Goal: Transaction & Acquisition: Download file/media

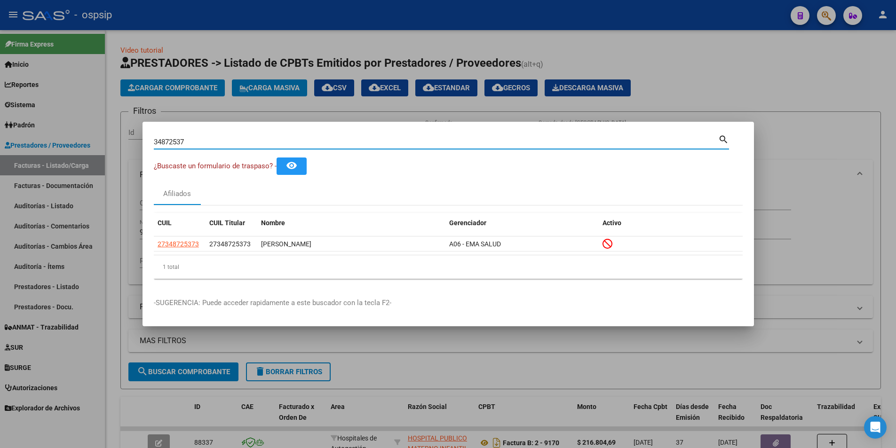
click at [188, 144] on input "34872537" at bounding box center [436, 142] width 565 height 8
paste input "40367708"
type input "40367708"
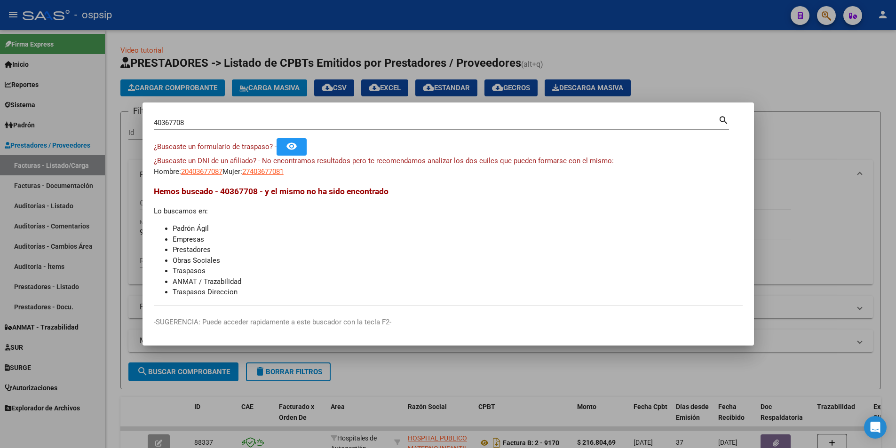
click at [261, 167] on app-link-go-to "27403677081" at bounding box center [262, 172] width 41 height 11
click at [271, 170] on span "27403677081" at bounding box center [262, 171] width 41 height 8
type textarea "27403677081"
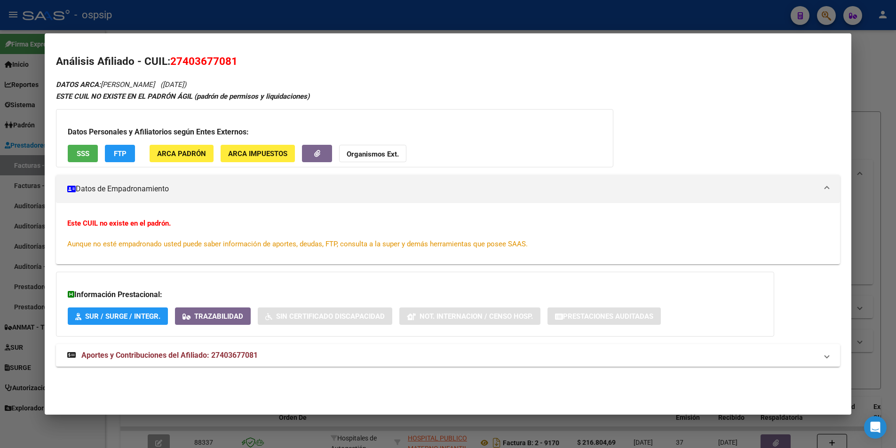
click at [97, 159] on div "Datos Personales y Afiliatorios según Entes Externos: SSS FTP ARCA Padrón ARCA …" at bounding box center [335, 138] width 558 height 58
click at [91, 158] on button "SSS" at bounding box center [83, 153] width 30 height 17
click at [231, 352] on span "Aportes y Contribuciones del Afiliado: 27403677081" at bounding box center [169, 355] width 176 height 9
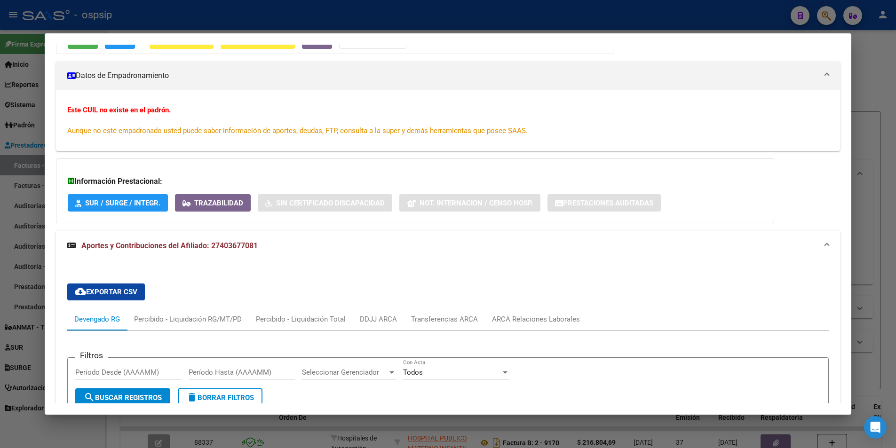
scroll to position [282, 0]
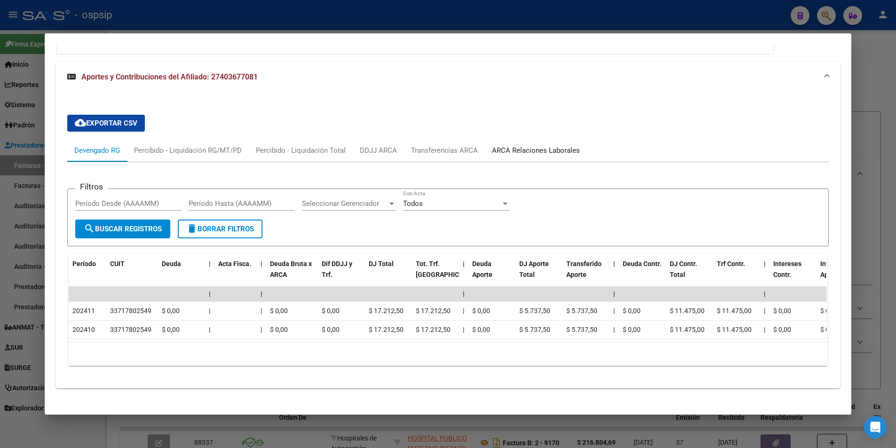
click at [518, 150] on div "ARCA Relaciones Laborales" at bounding box center [536, 150] width 88 height 10
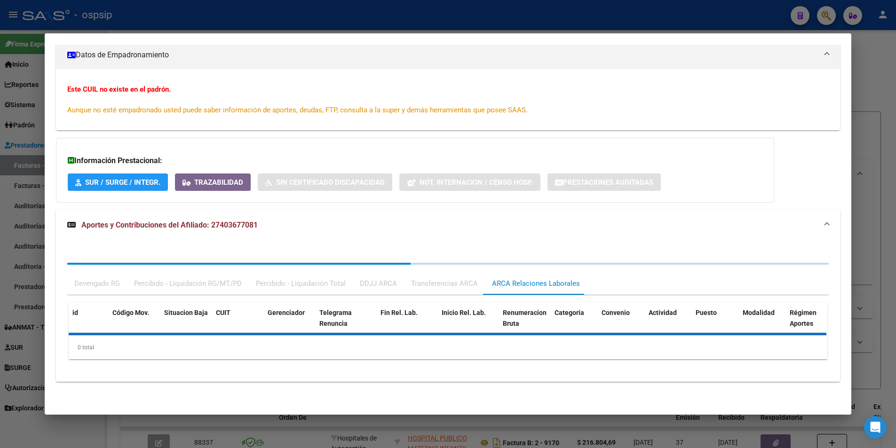
scroll to position [204, 0]
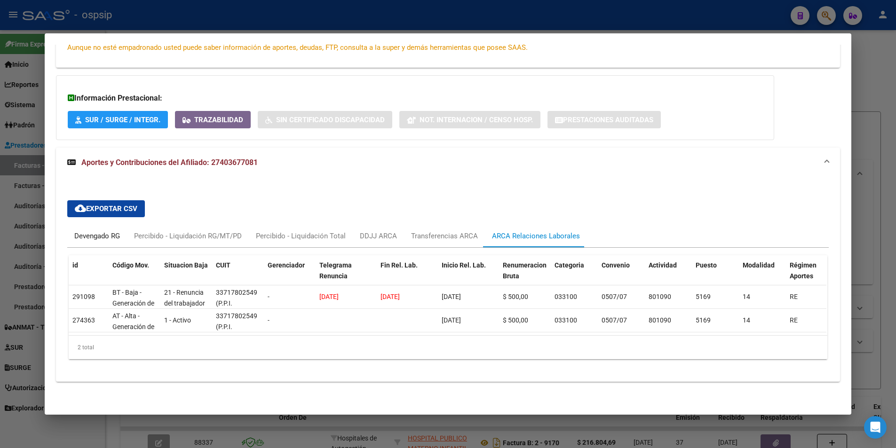
click at [89, 231] on div "Devengado RG" at bounding box center [97, 236] width 46 height 10
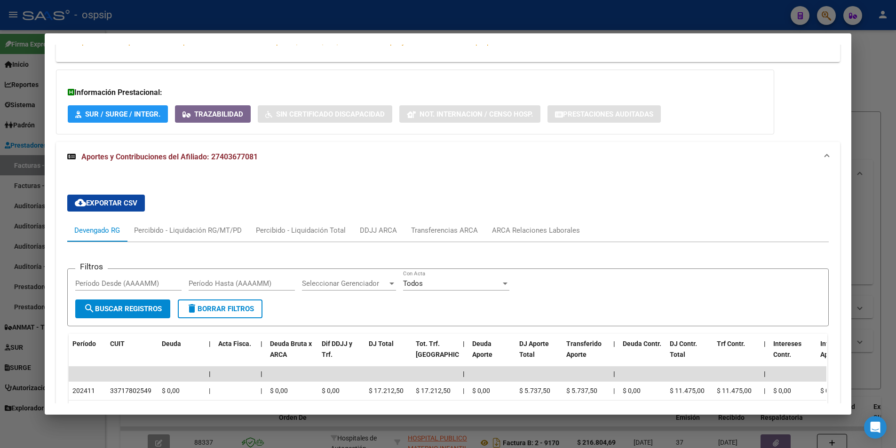
scroll to position [155, 0]
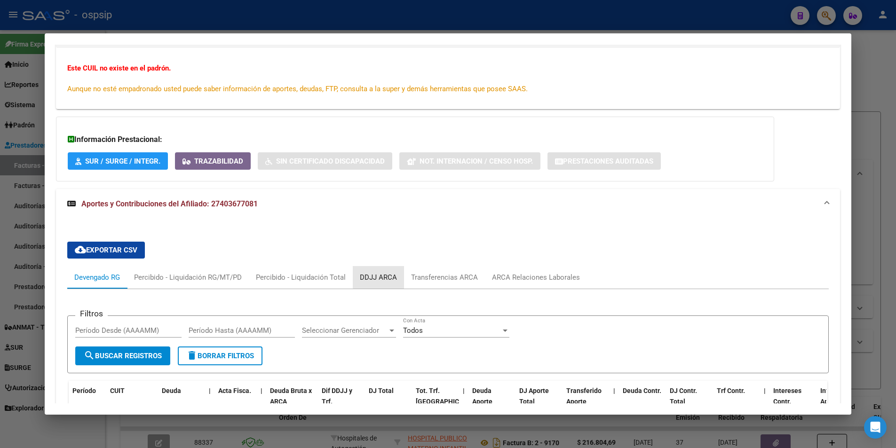
click at [383, 275] on div "DDJJ ARCA" at bounding box center [378, 277] width 37 height 10
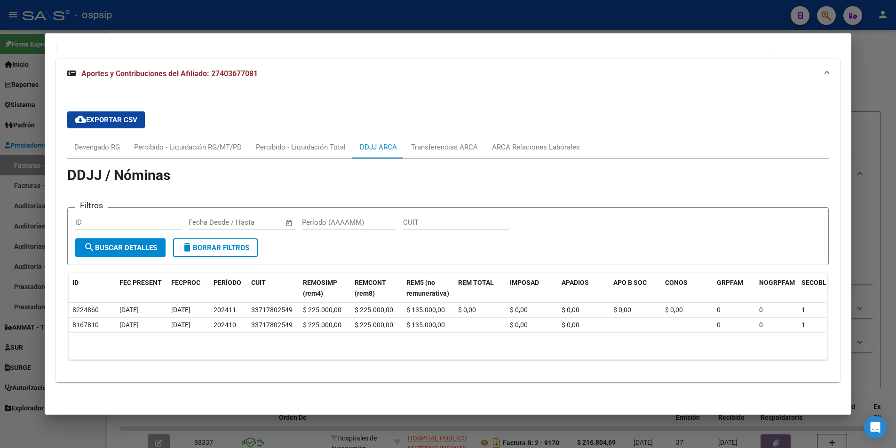
scroll to position [293, 0]
click at [436, 142] on div "Transferencias ARCA" at bounding box center [444, 147] width 67 height 10
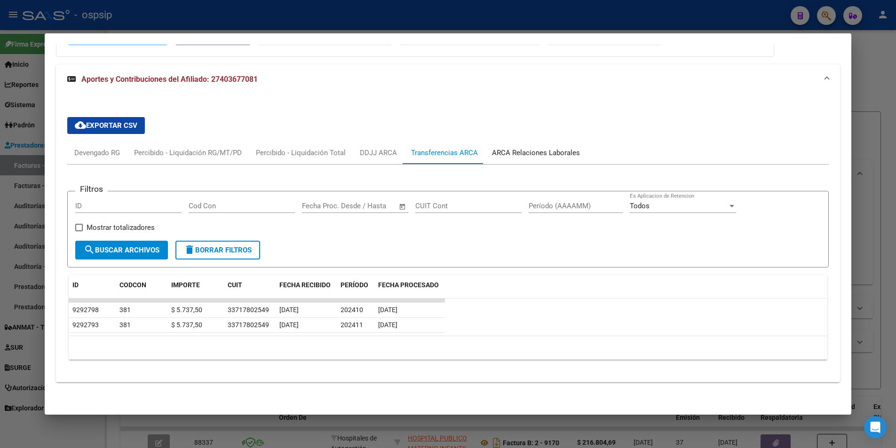
click at [502, 154] on div "ARCA Relaciones Laborales" at bounding box center [536, 153] width 88 height 10
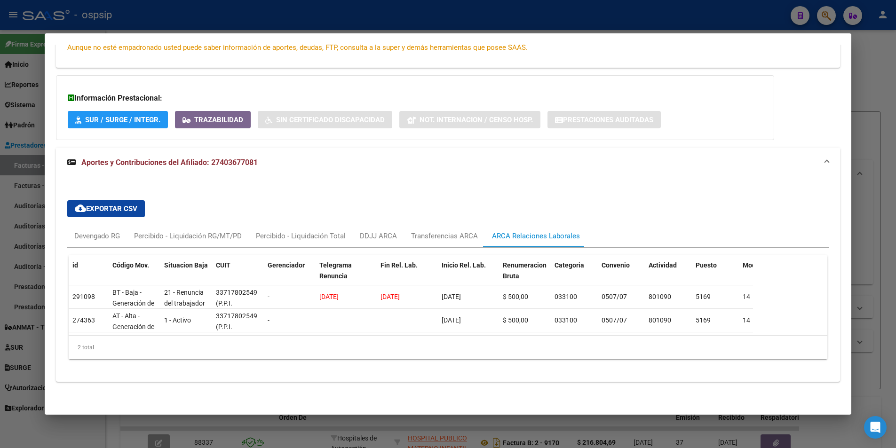
scroll to position [204, 0]
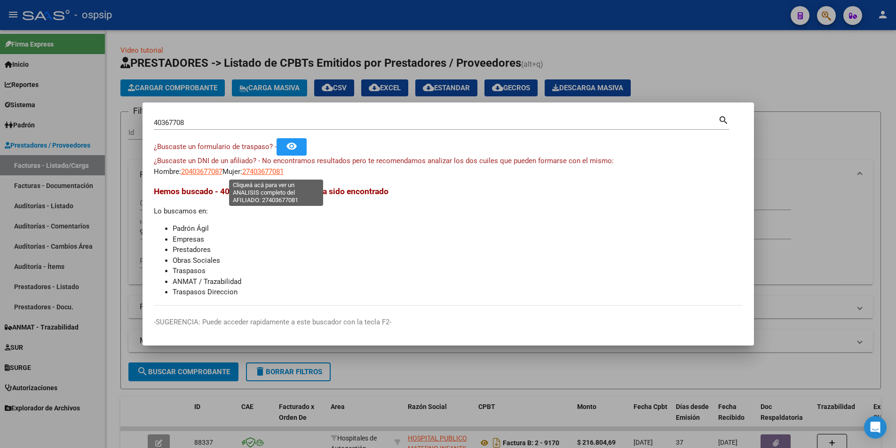
click at [263, 169] on span "27403677081" at bounding box center [262, 171] width 41 height 8
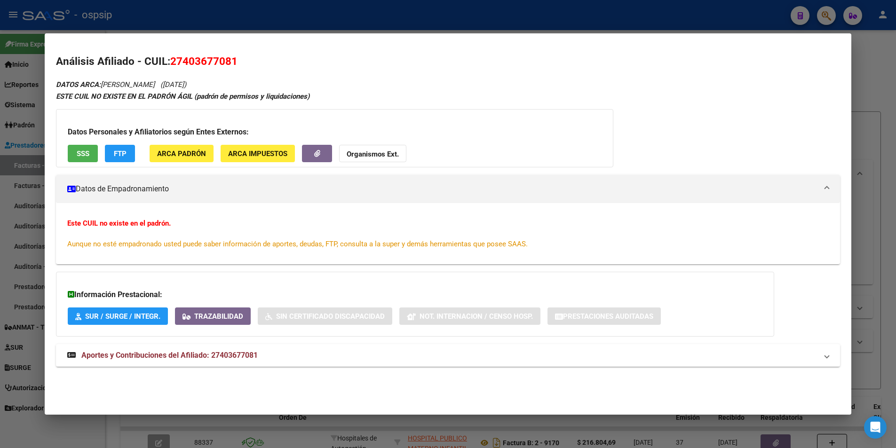
click at [79, 153] on span "SSS" at bounding box center [83, 154] width 13 height 8
click at [363, 152] on strong "Organismos Ext." at bounding box center [373, 154] width 52 height 8
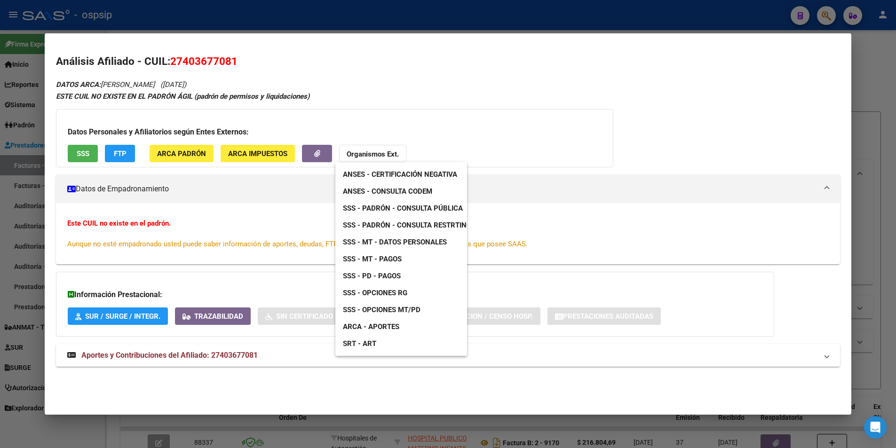
click at [427, 207] on span "SSS - Padrón - Consulta Pública" at bounding box center [403, 208] width 120 height 8
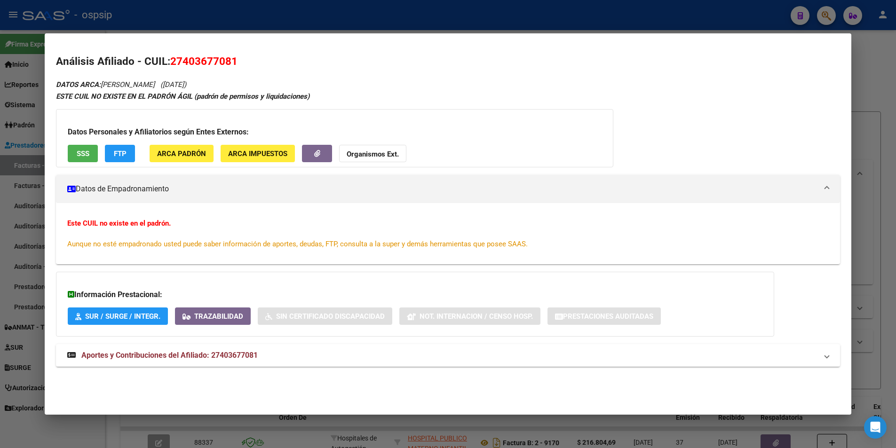
click at [350, 158] on strong "Organismos Ext." at bounding box center [373, 154] width 52 height 8
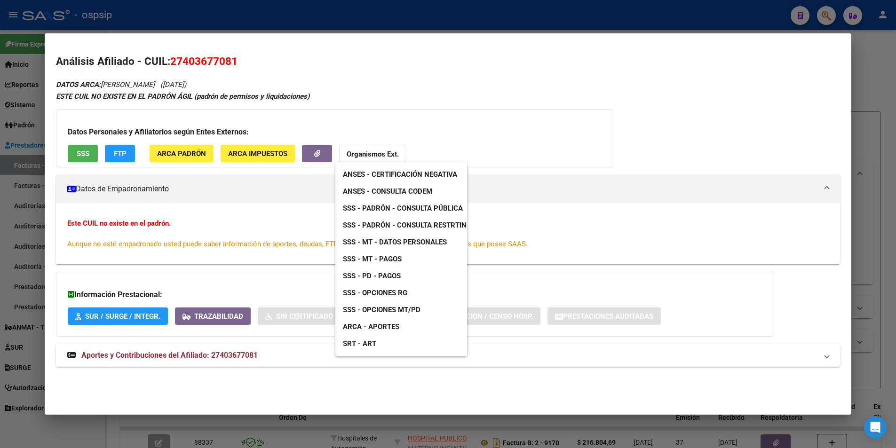
click at [420, 193] on span "ANSES - Consulta CODEM" at bounding box center [387, 191] width 89 height 8
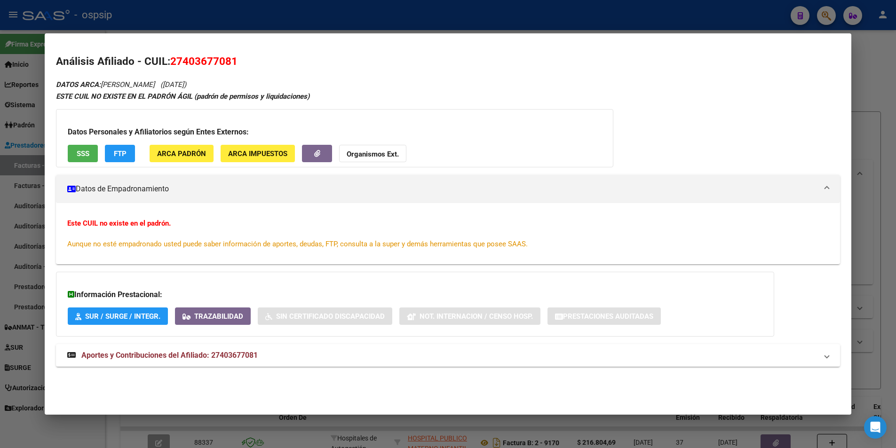
drag, startPoint x: 171, startPoint y: 57, endPoint x: 245, endPoint y: 58, distance: 73.9
click at [245, 58] on h2 "Análisis Afiliado - CUIL: 27403677081" at bounding box center [448, 62] width 784 height 16
drag, startPoint x: 168, startPoint y: 59, endPoint x: 249, endPoint y: 61, distance: 81.0
click at [249, 61] on h2 "Análisis Afiliado - CUIL: 27403677081" at bounding box center [448, 62] width 784 height 16
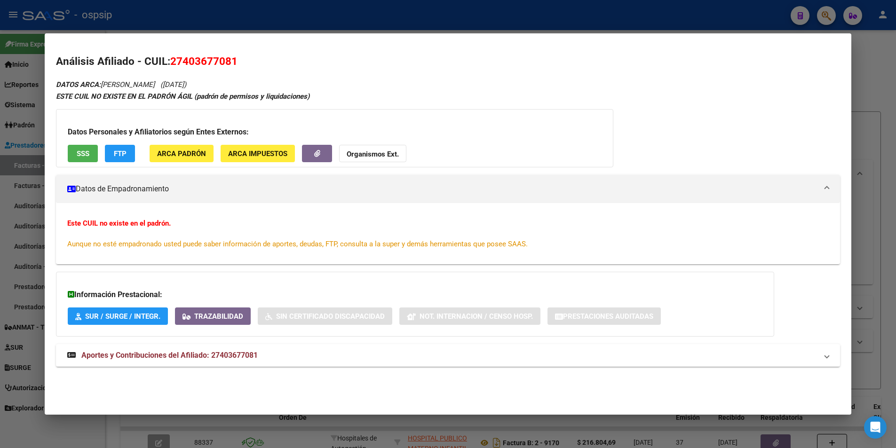
copy span "27403677081"
click at [81, 165] on div "Datos Personales y Afiliatorios según Entes Externos: SSS FTP ARCA Padrón ARCA …" at bounding box center [335, 138] width 558 height 58
click at [83, 151] on span "SSS" at bounding box center [83, 154] width 13 height 8
click at [191, 359] on span "Aportes y Contribuciones del Afiliado: 27403677081" at bounding box center [169, 355] width 176 height 9
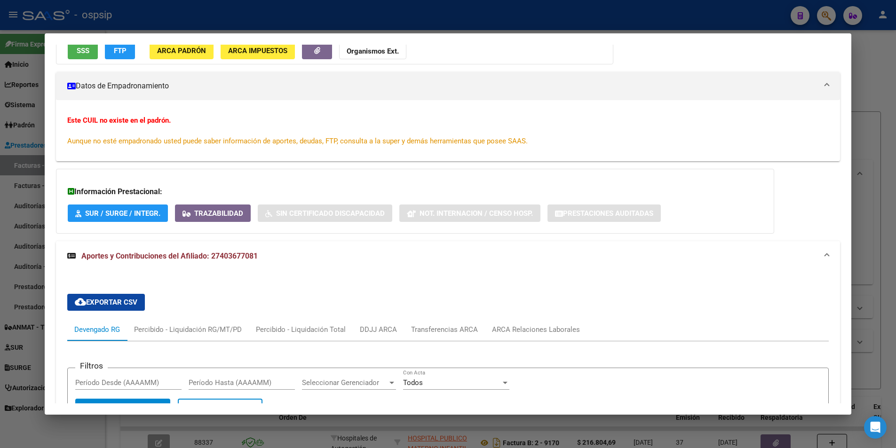
scroll to position [228, 0]
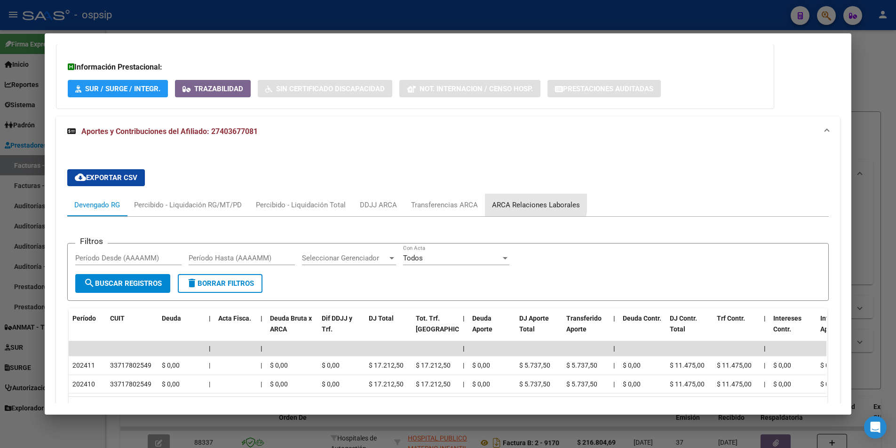
click at [519, 201] on div "ARCA Relaciones Laborales" at bounding box center [536, 205] width 88 height 10
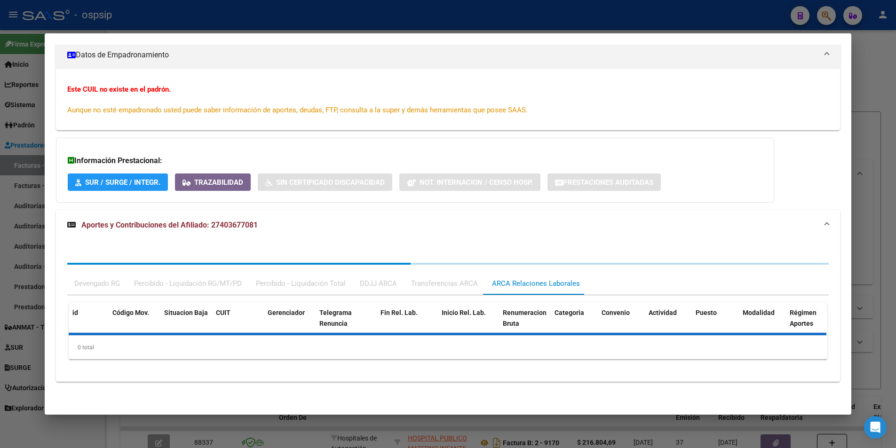
scroll to position [204, 0]
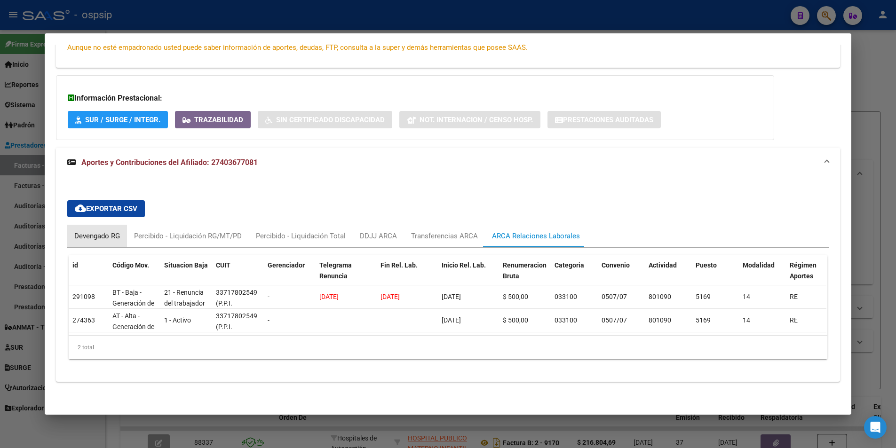
click at [111, 231] on div "Devengado RG" at bounding box center [97, 236] width 46 height 10
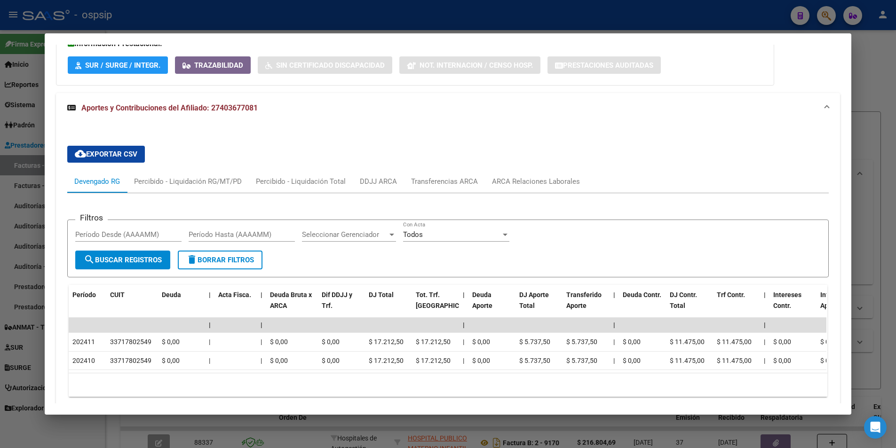
scroll to position [296, 0]
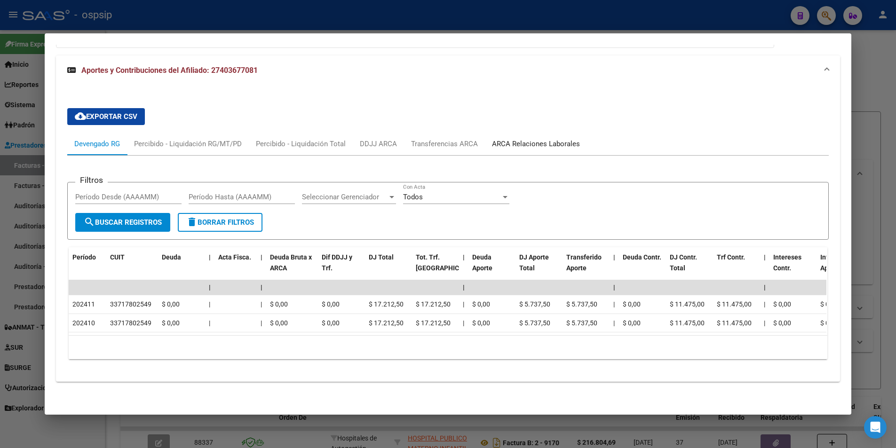
click at [498, 133] on div "ARCA Relaciones Laborales" at bounding box center [536, 144] width 102 height 23
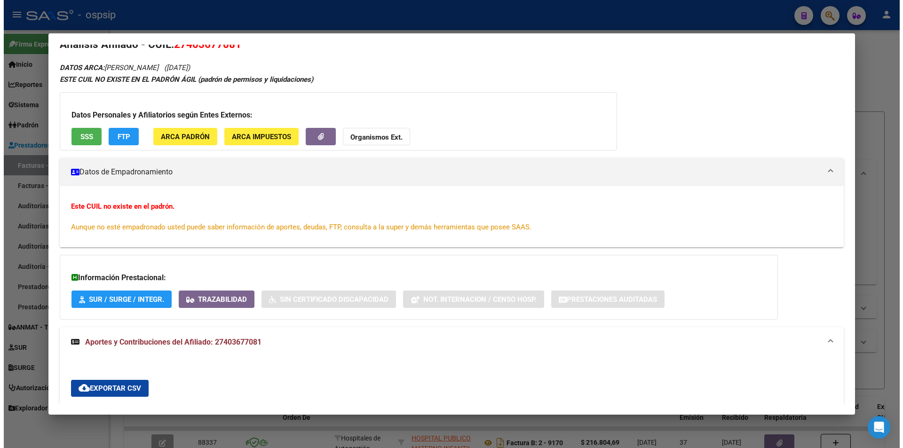
scroll to position [0, 0]
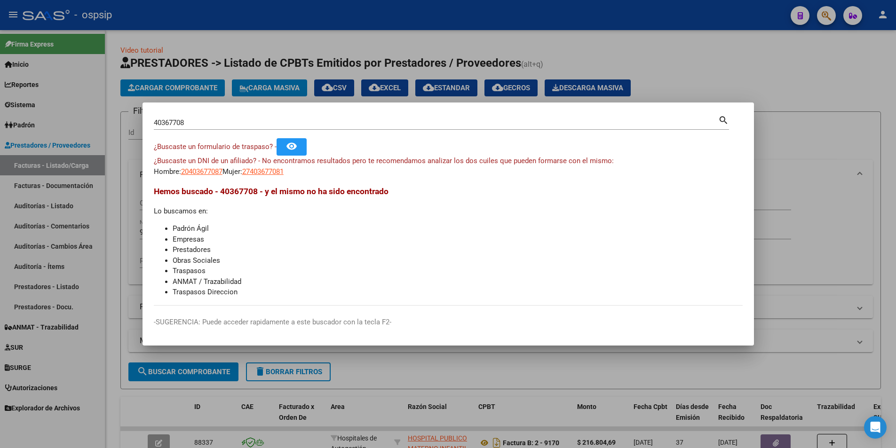
click at [764, 109] on div at bounding box center [448, 224] width 896 height 448
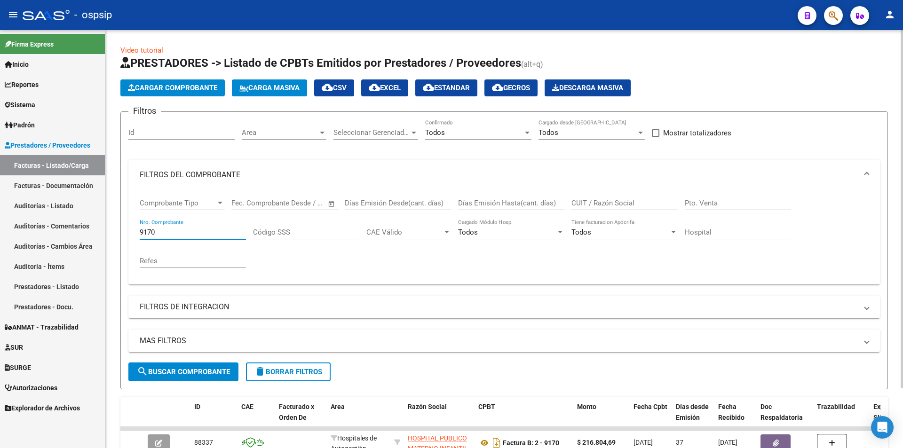
click at [163, 232] on input "9170" at bounding box center [193, 232] width 106 height 8
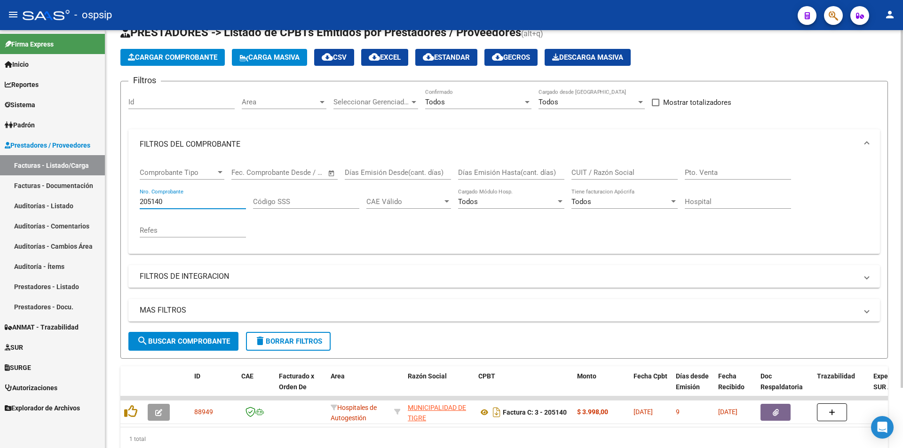
scroll to position [71, 0]
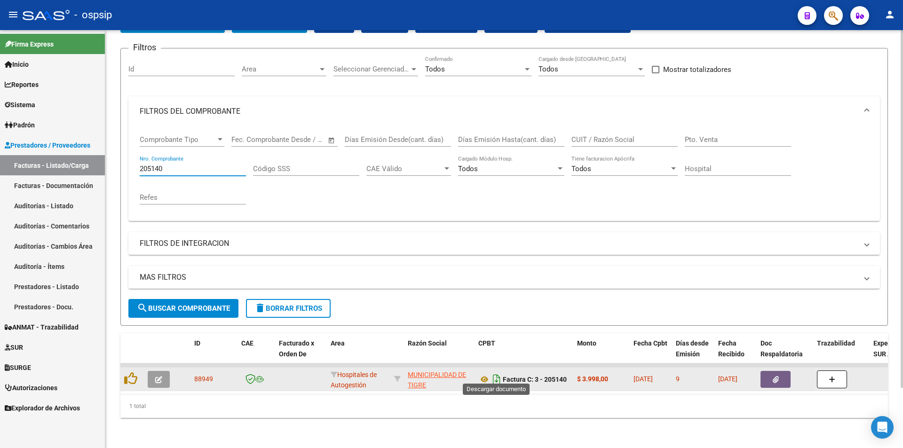
type input "205140"
click at [494, 372] on icon "Descargar documento" at bounding box center [497, 379] width 12 height 15
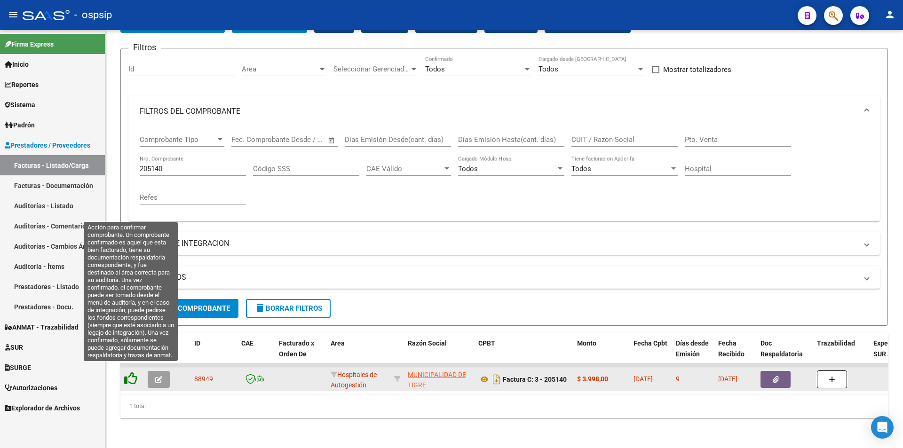
click at [134, 373] on icon at bounding box center [130, 378] width 13 height 13
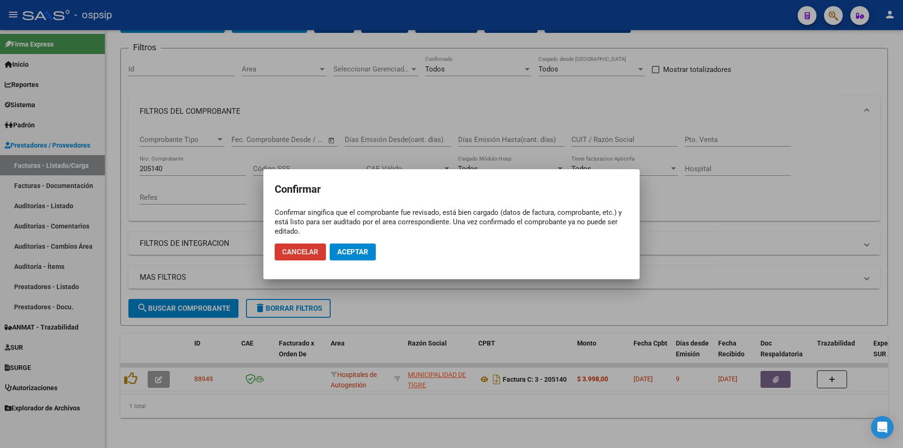
click at [347, 252] on span "Aceptar" at bounding box center [352, 252] width 31 height 8
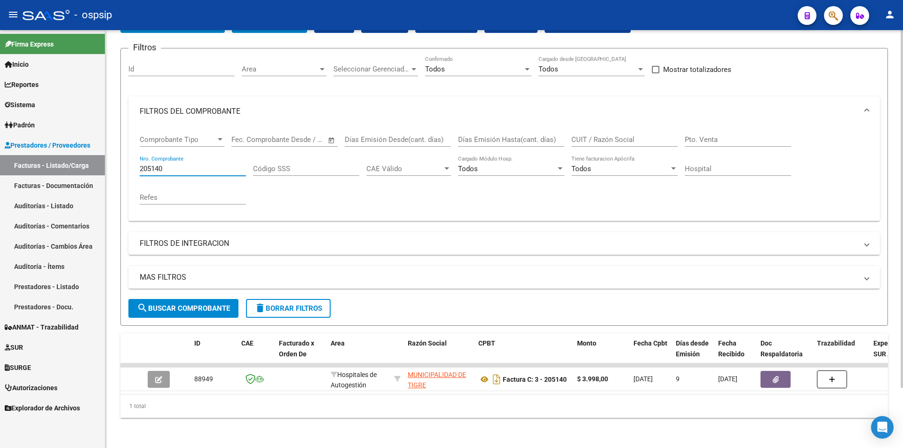
click at [178, 165] on input "205140" at bounding box center [193, 169] width 106 height 8
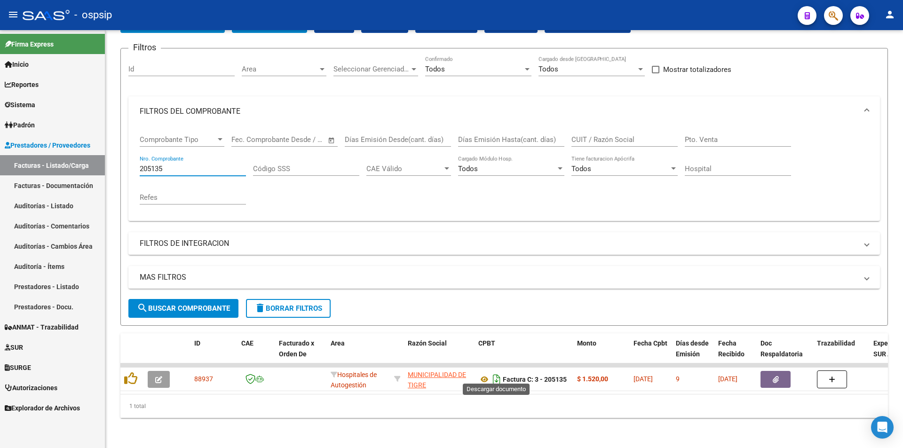
type input "205135"
click at [496, 372] on icon "Descargar documento" at bounding box center [497, 379] width 12 height 15
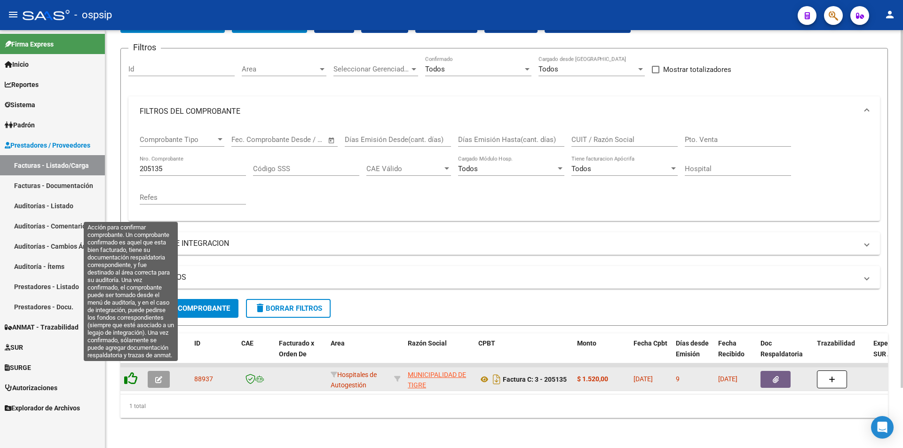
click at [136, 372] on icon at bounding box center [130, 378] width 13 height 13
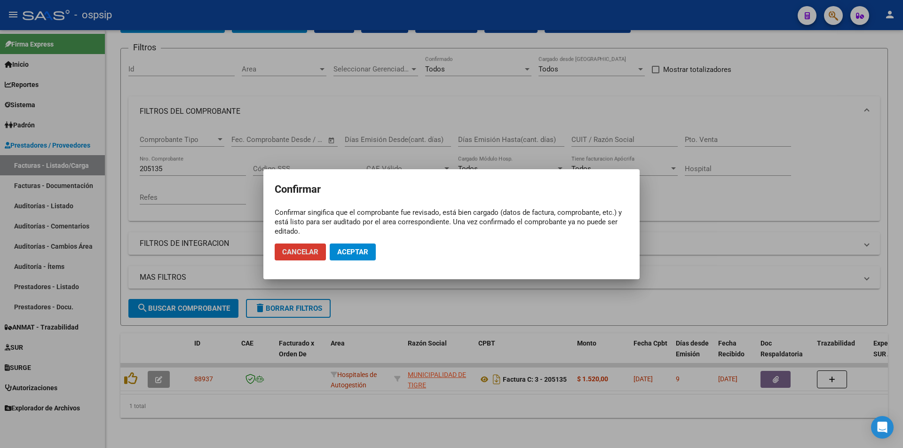
click at [369, 251] on button "Aceptar" at bounding box center [353, 252] width 46 height 17
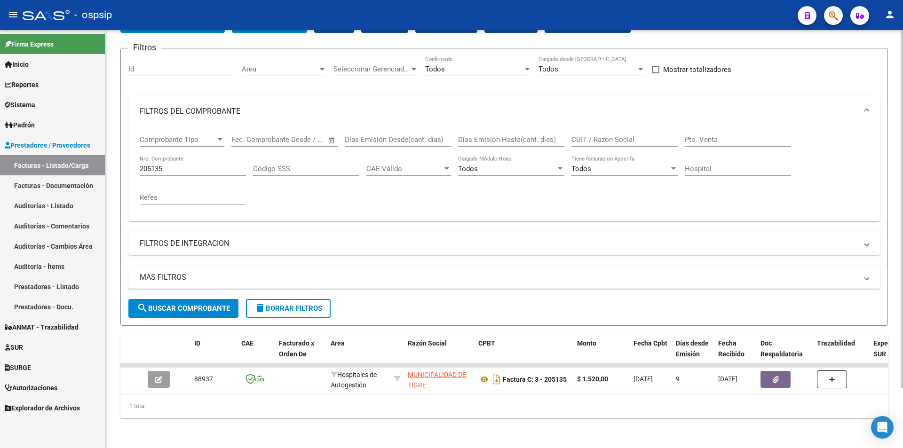
scroll to position [0, 0]
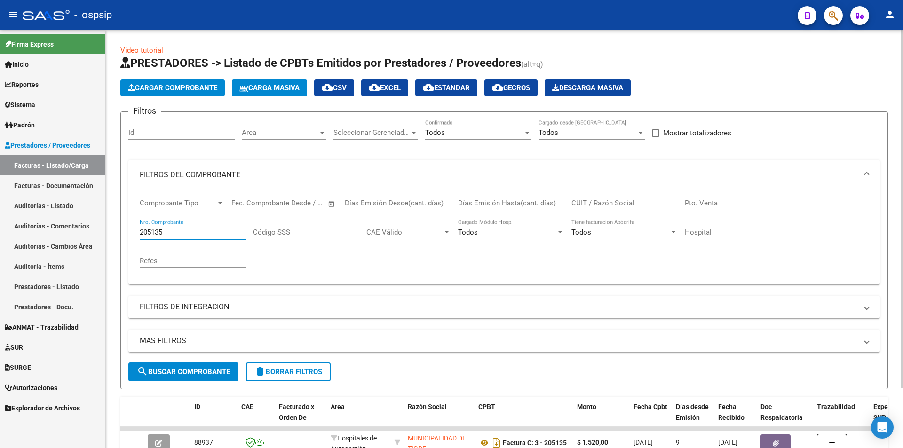
click at [165, 232] on input "205135" at bounding box center [193, 232] width 106 height 8
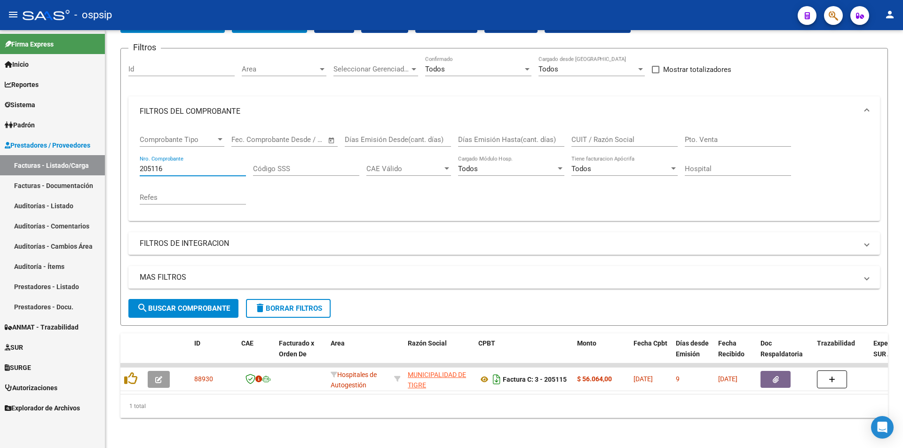
type input "205116"
click at [495, 372] on icon "Descargar documento" at bounding box center [497, 379] width 12 height 15
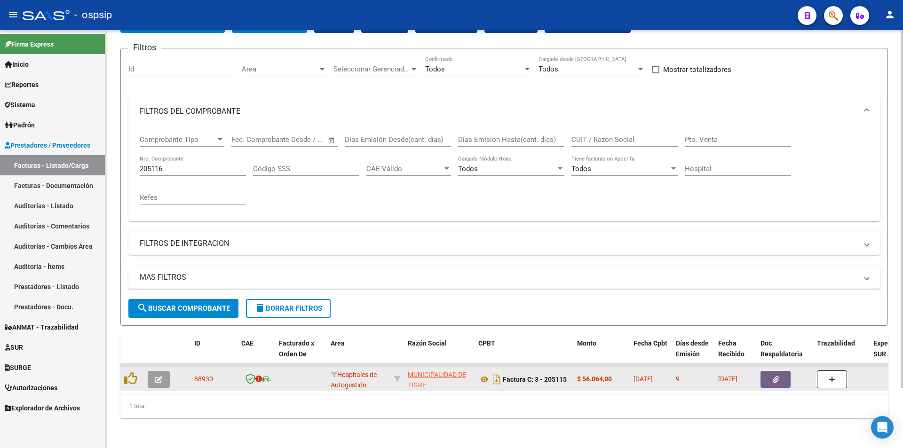
click at [776, 376] on icon "button" at bounding box center [776, 379] width 6 height 7
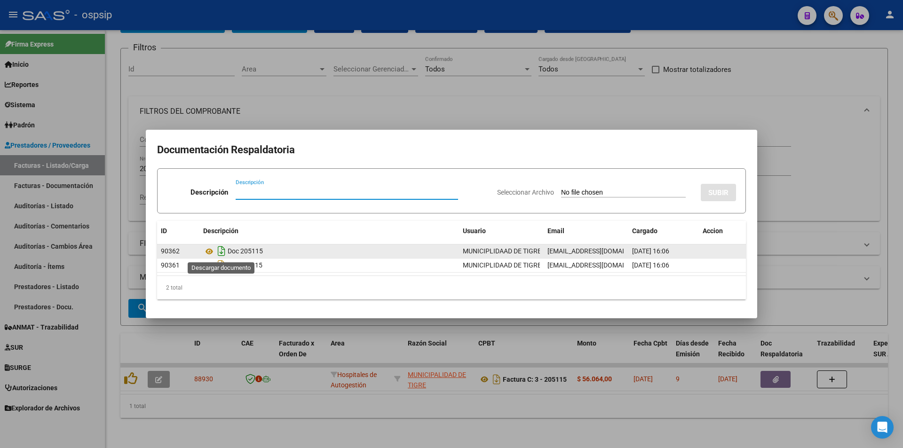
click at [223, 251] on icon "Descargar documento" at bounding box center [221, 251] width 12 height 15
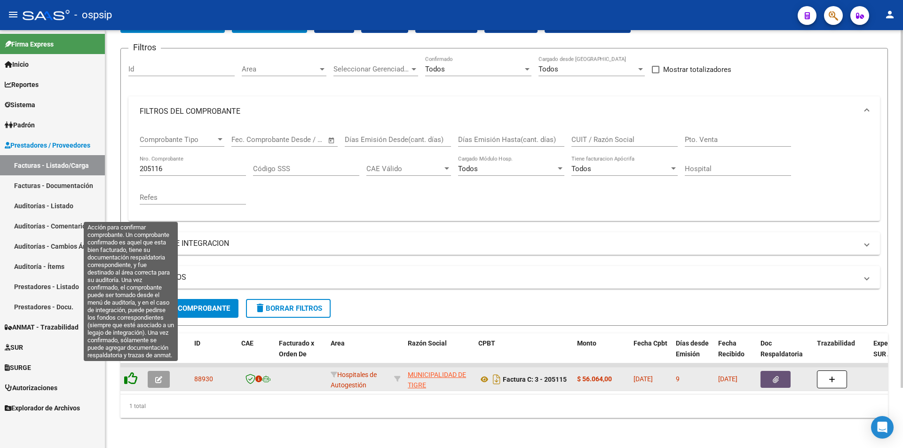
click at [127, 372] on icon at bounding box center [130, 378] width 13 height 13
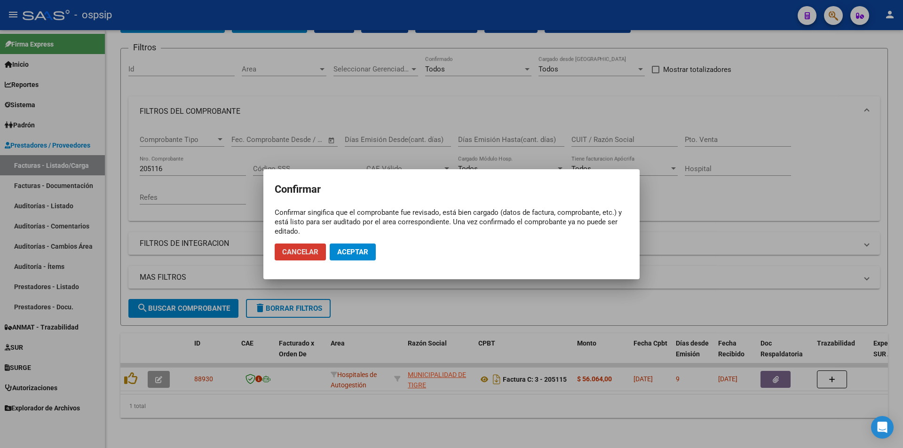
click at [337, 253] on span "Aceptar" at bounding box center [352, 252] width 31 height 8
